Goal: Task Accomplishment & Management: Use online tool/utility

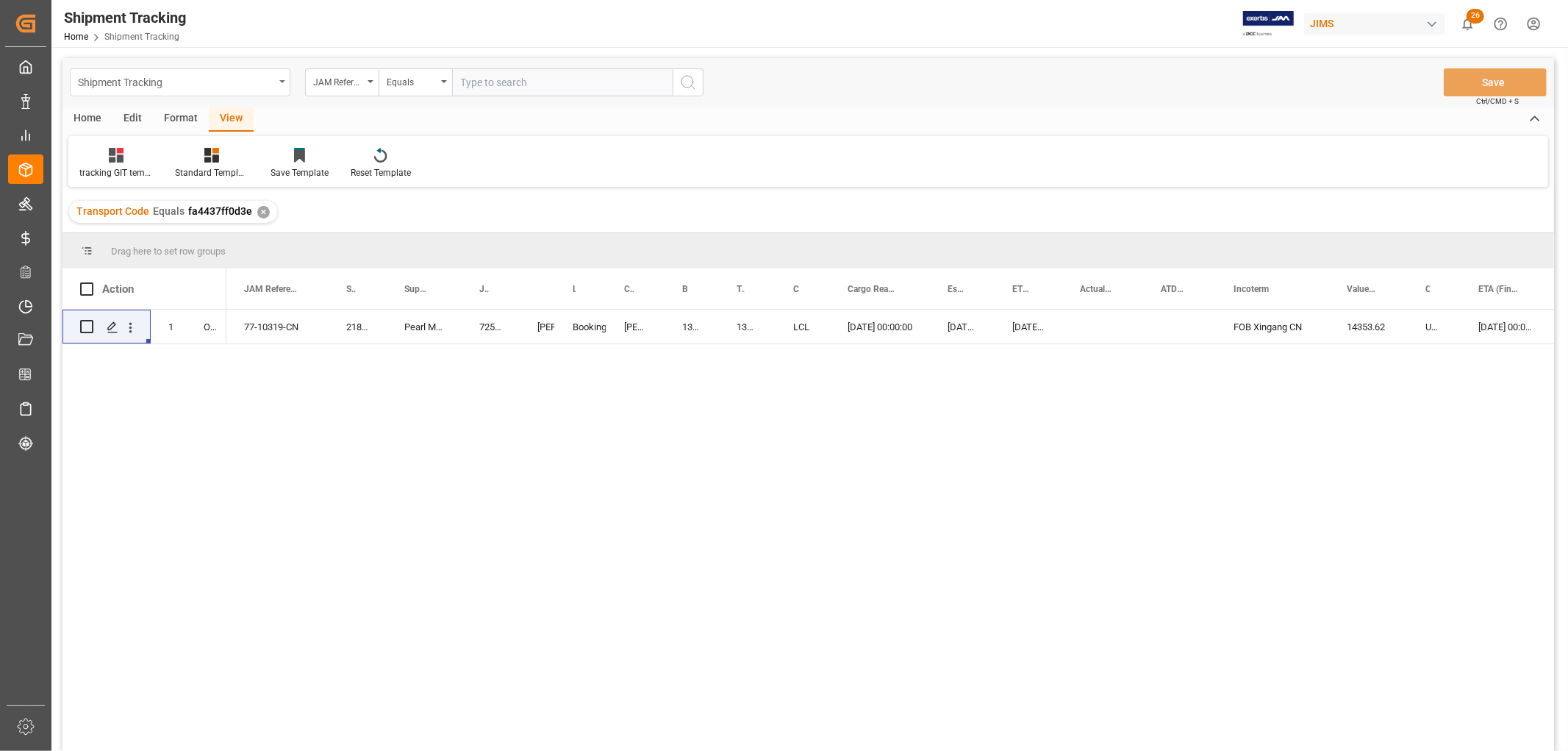
click at [277, 79] on div "Shipment Tracking" at bounding box center [180, 82] width 220 height 28
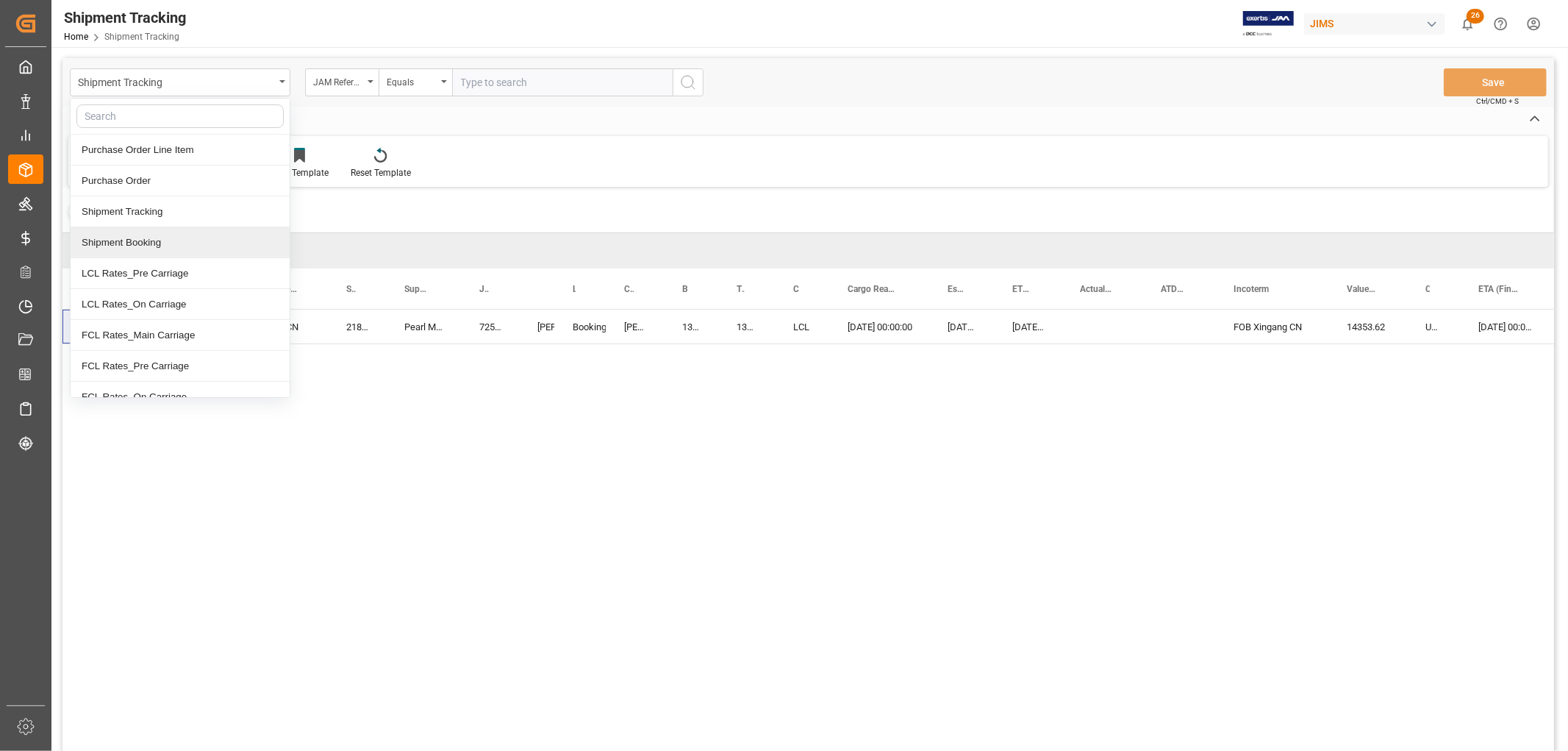
click at [176, 244] on div "Shipment Booking" at bounding box center [180, 243] width 219 height 31
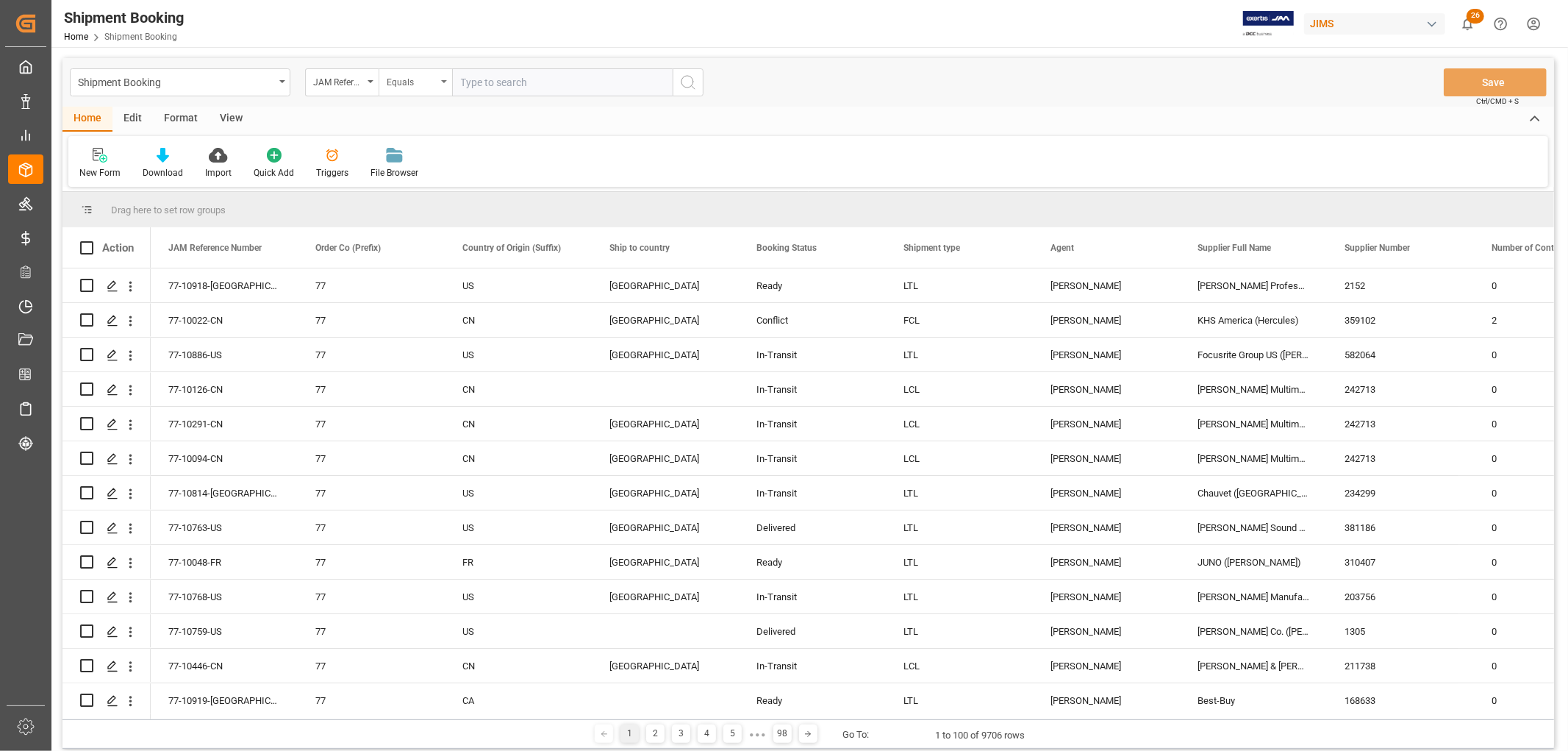
click at [445, 80] on icon "open menu" at bounding box center [444, 81] width 6 height 3
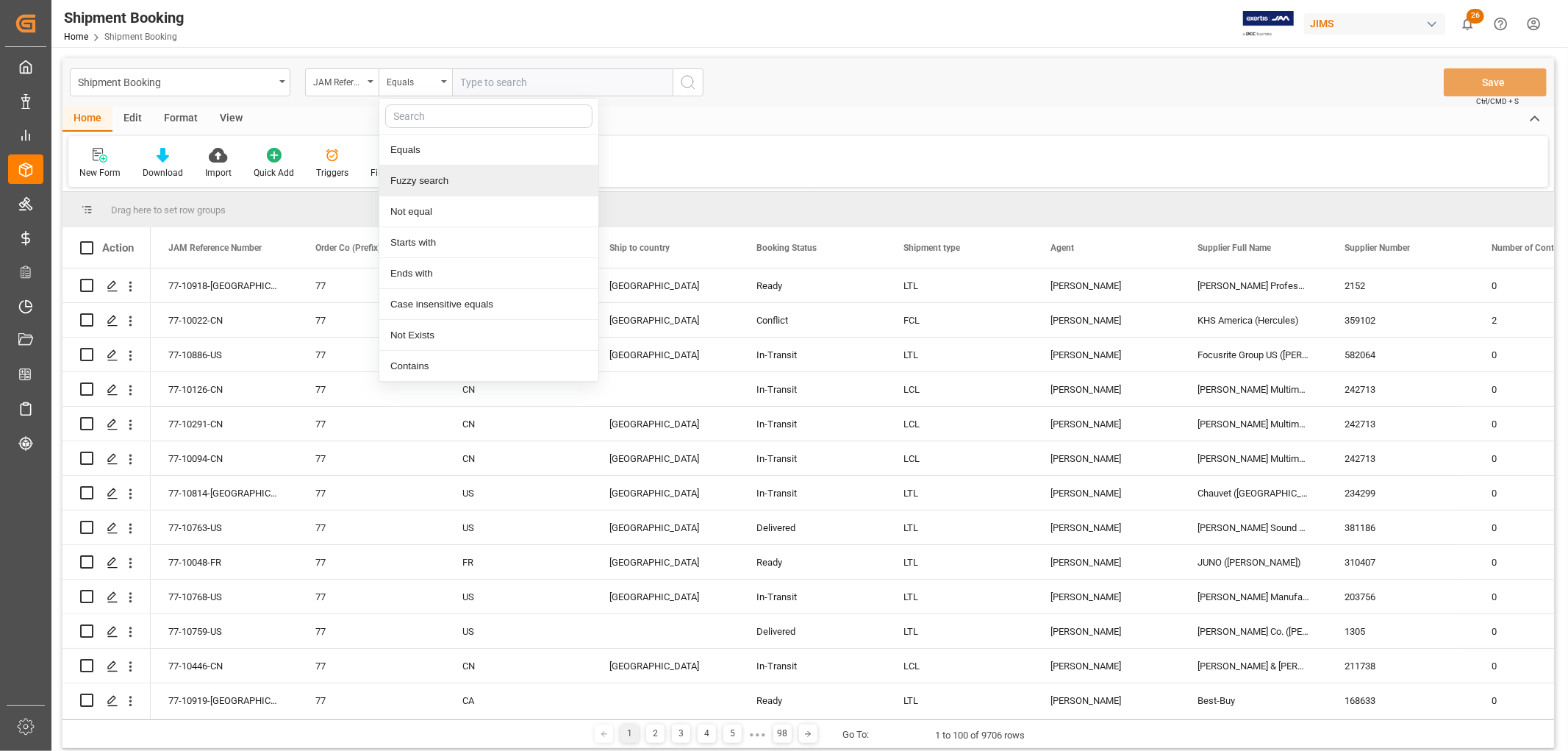
click at [450, 187] on div "Fuzzy search" at bounding box center [489, 181] width 219 height 31
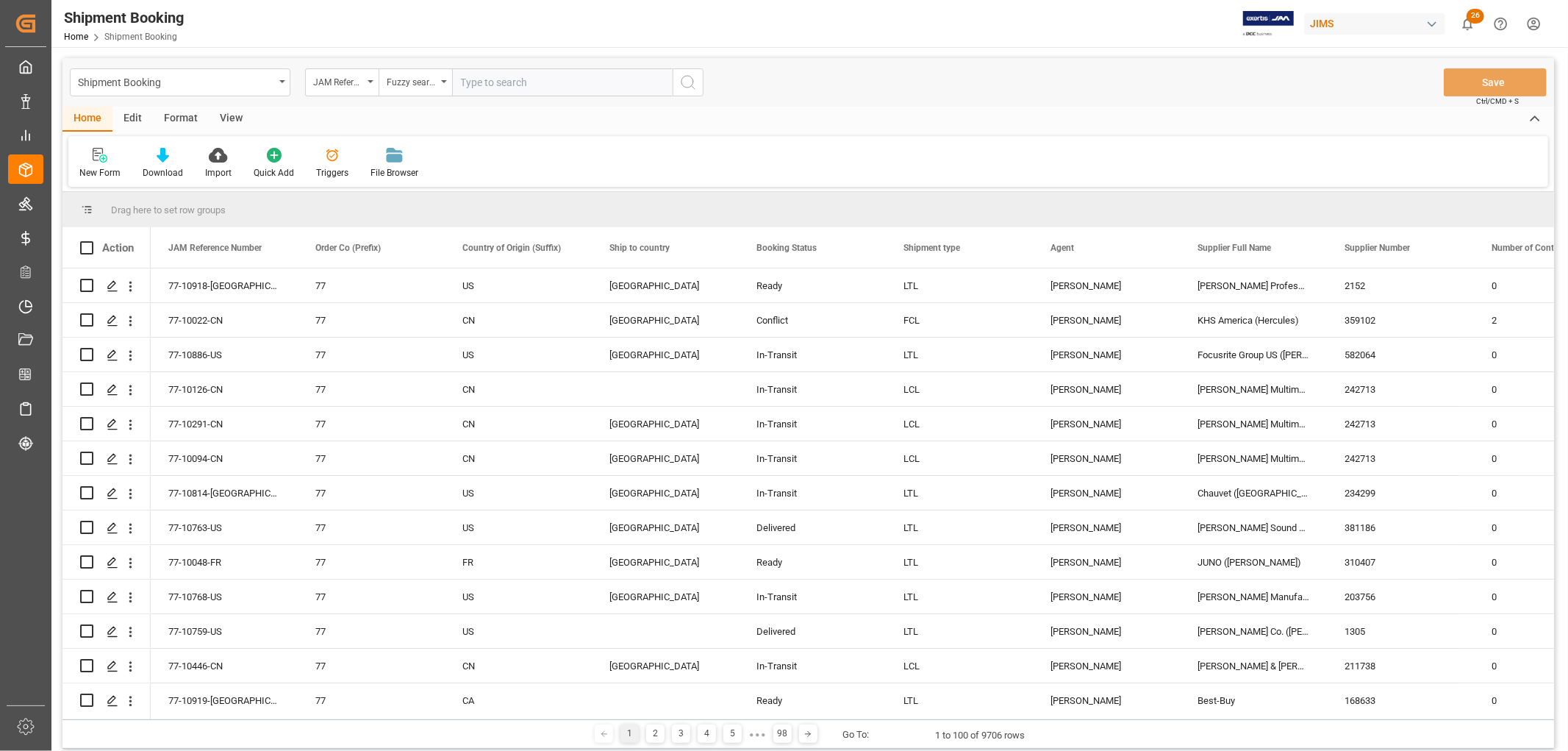
paste input "77-10048-FR"
type input "77-10048-FR"
click at [686, 83] on icon "search button" at bounding box center [689, 83] width 18 height 18
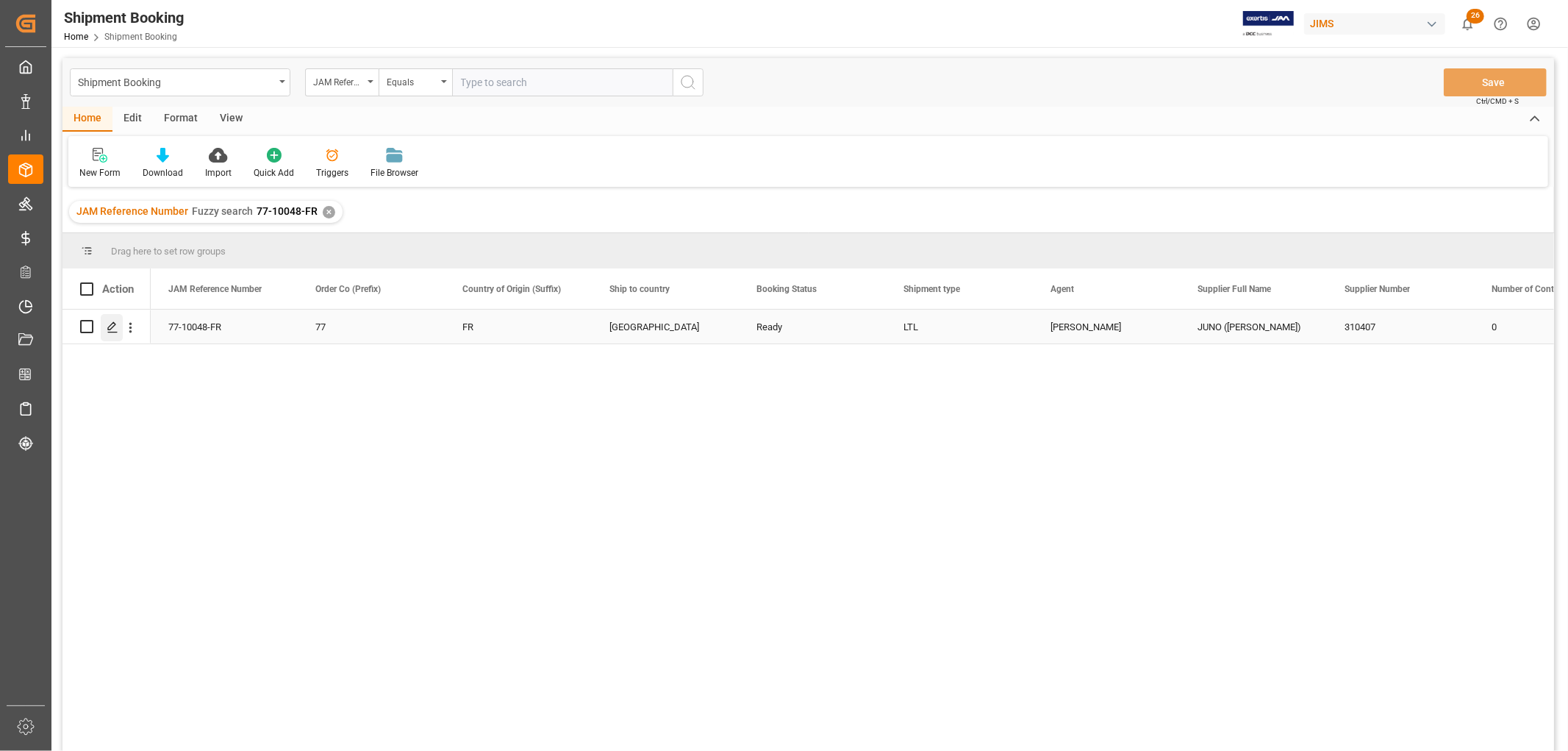
click at [111, 327] on polygon "Press SPACE to select this row." at bounding box center [111, 326] width 7 height 7
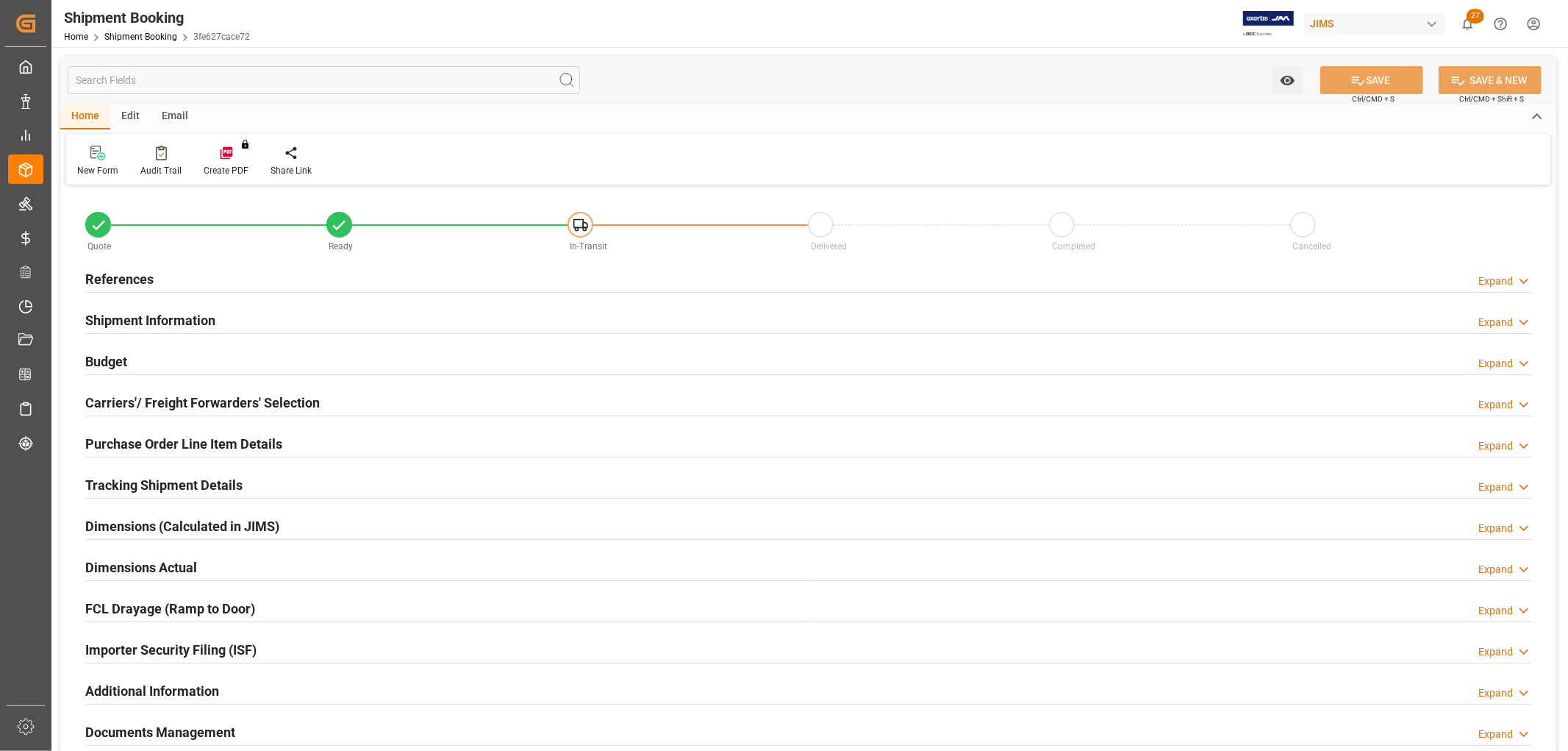
type input "7.1676"
type input "3099.6246"
type input "55219.332"
click at [113, 361] on h2 "Budget" at bounding box center [106, 362] width 42 height 20
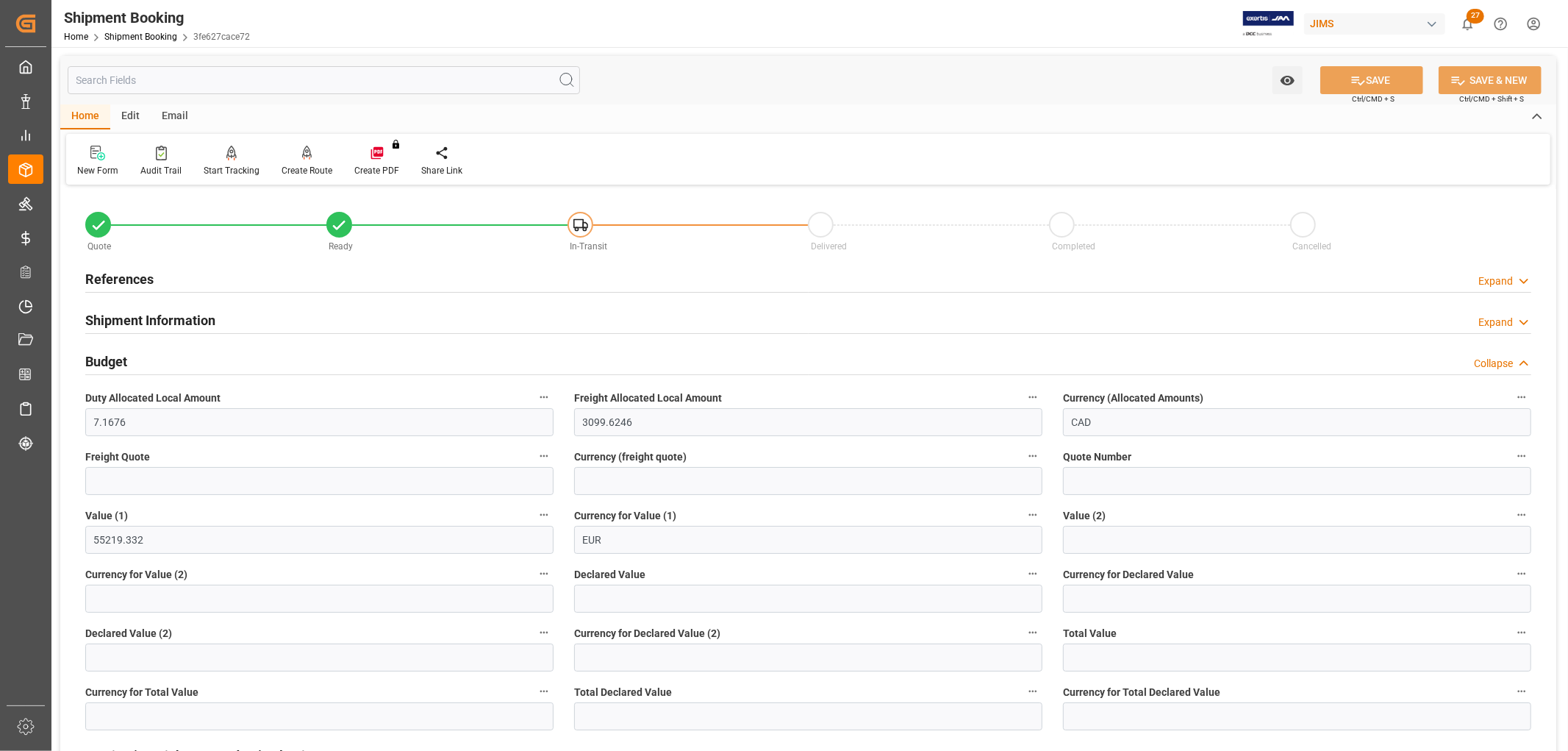
click at [141, 274] on h2 "References" at bounding box center [120, 279] width 68 height 20
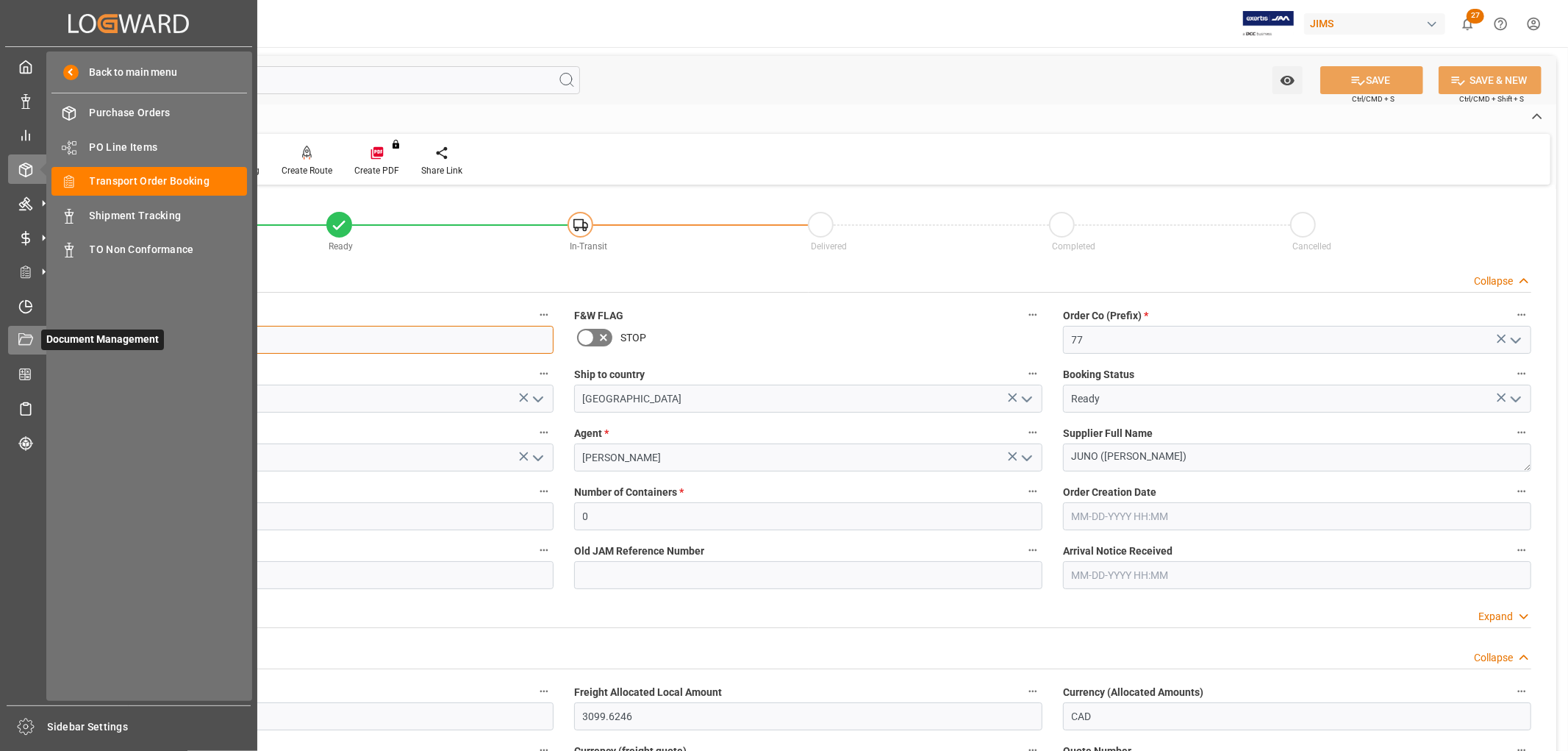
drag, startPoint x: 170, startPoint y: 335, endPoint x: 42, endPoint y: 336, distance: 128.0
click at [42, 336] on div "Created by potrace 1.15, written by [PERSON_NAME] [DATE]-[DATE] Created by potr…" at bounding box center [784, 375] width 1568 height 751
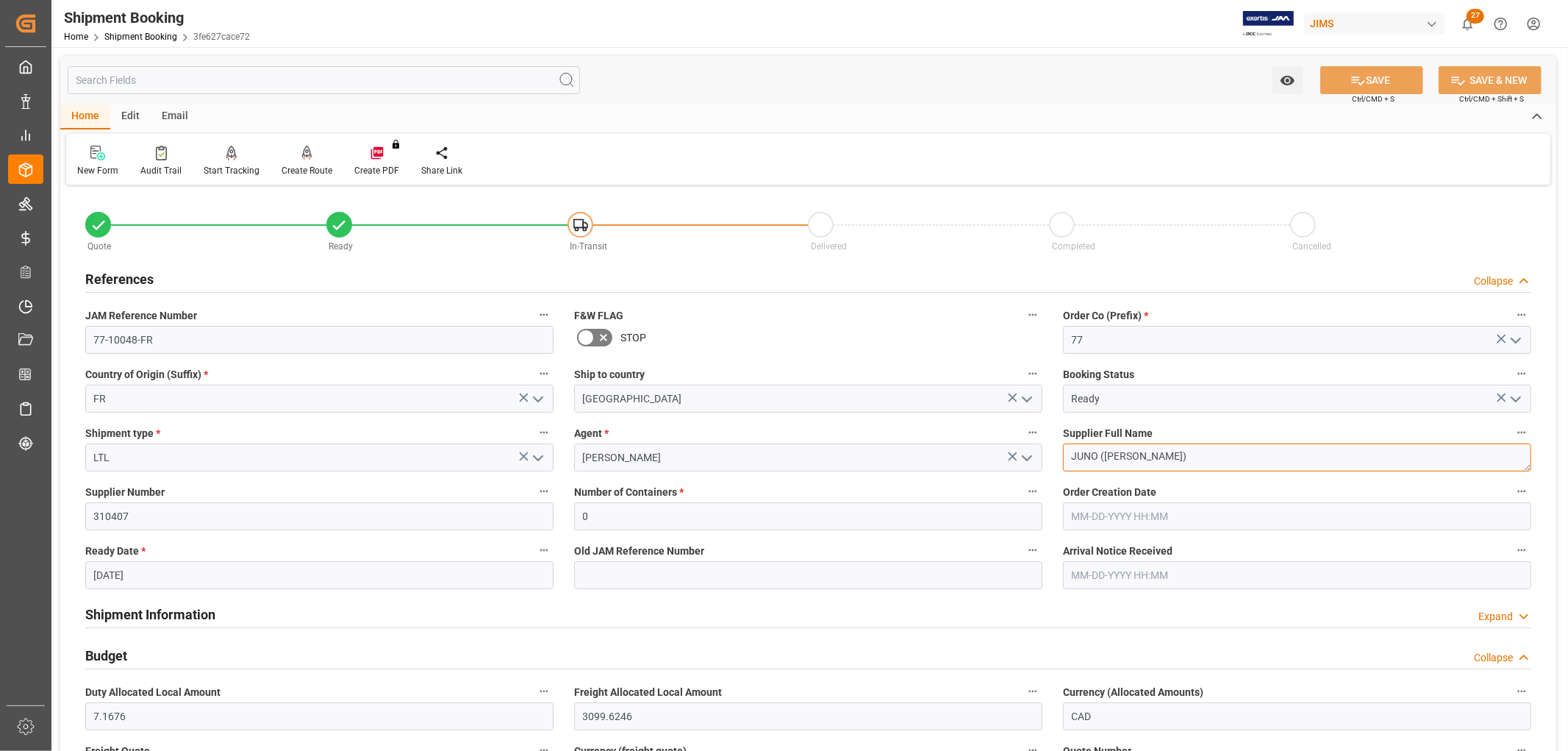
drag, startPoint x: 1106, startPoint y: 454, endPoint x: 1148, endPoint y: 460, distance: 42.4
click at [1148, 460] on textarea "JUNO ([PERSON_NAME])" at bounding box center [1296, 457] width 468 height 28
